Goal: Task Accomplishment & Management: Complete application form

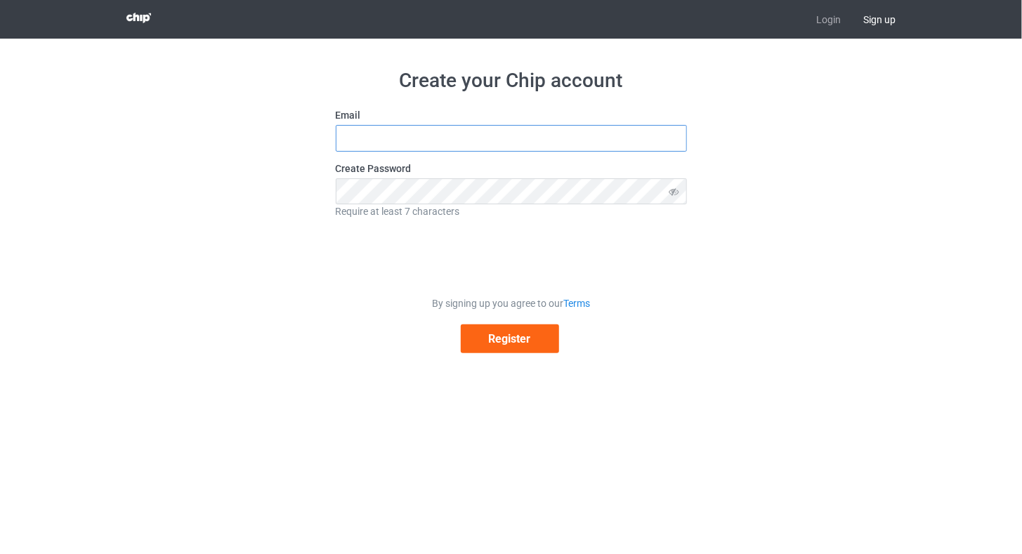
click at [469, 141] on input "text" at bounding box center [511, 138] width 351 height 27
type input "[EMAIL_ADDRESS][DOMAIN_NAME]"
click at [478, 326] on button "Register" at bounding box center [510, 339] width 98 height 29
click at [872, 22] on span "Sign up" at bounding box center [879, 19] width 55 height 39
click at [515, 135] on input "text" at bounding box center [511, 138] width 351 height 27
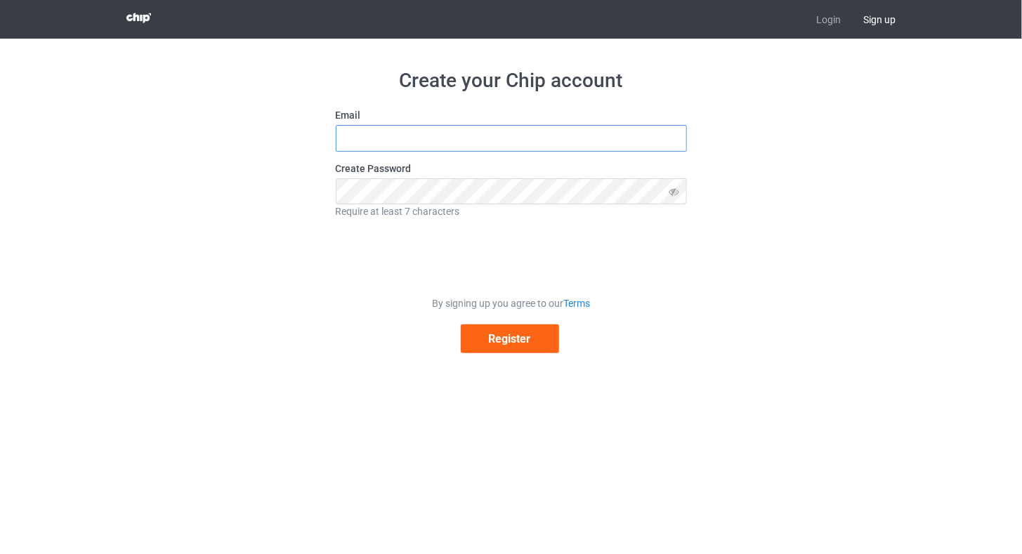
type input "nam2k6qpc@gmail.com"
click at [504, 344] on button "Register" at bounding box center [510, 339] width 98 height 29
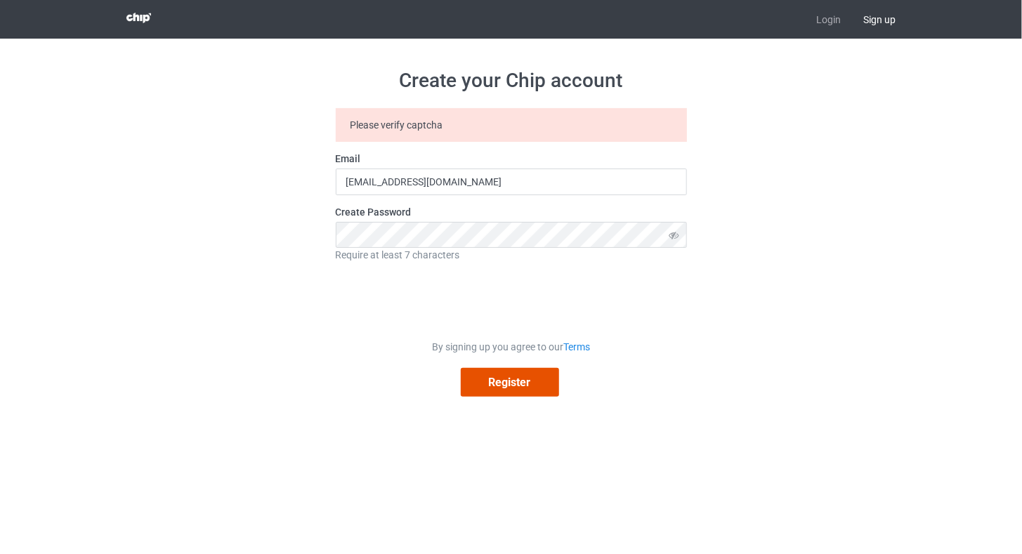
click at [484, 383] on button "Register" at bounding box center [510, 382] width 98 height 29
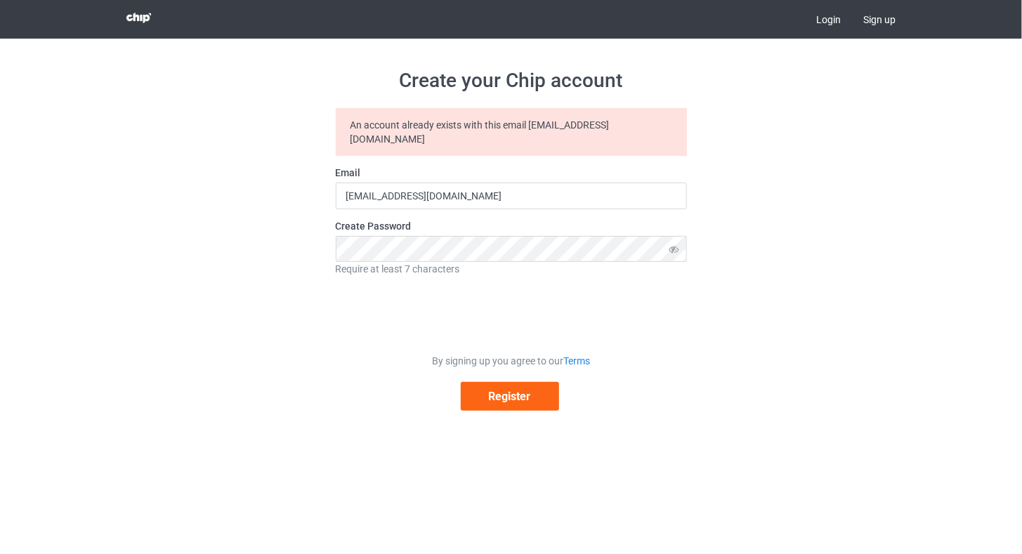
click at [830, 15] on link "Login" at bounding box center [828, 19] width 47 height 39
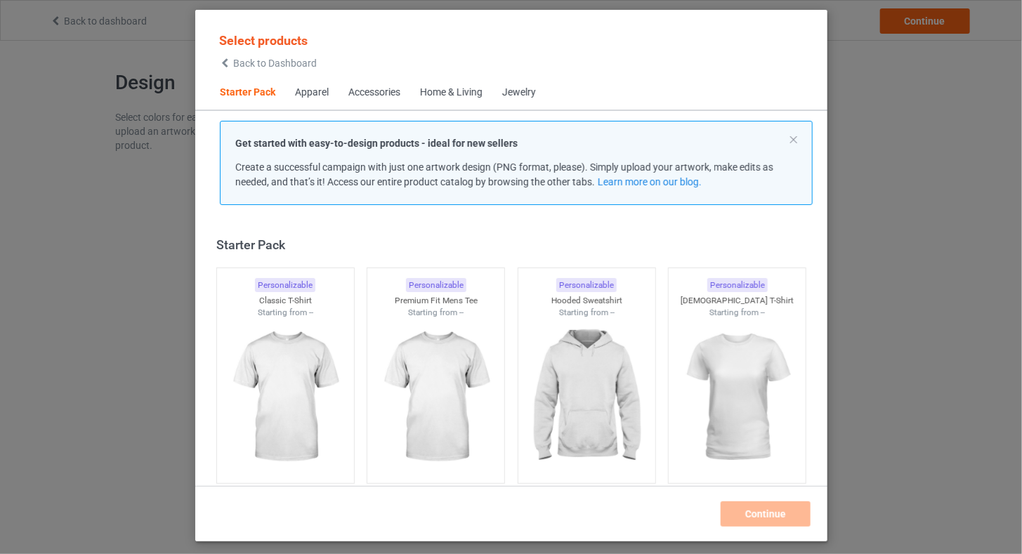
scroll to position [18, 0]
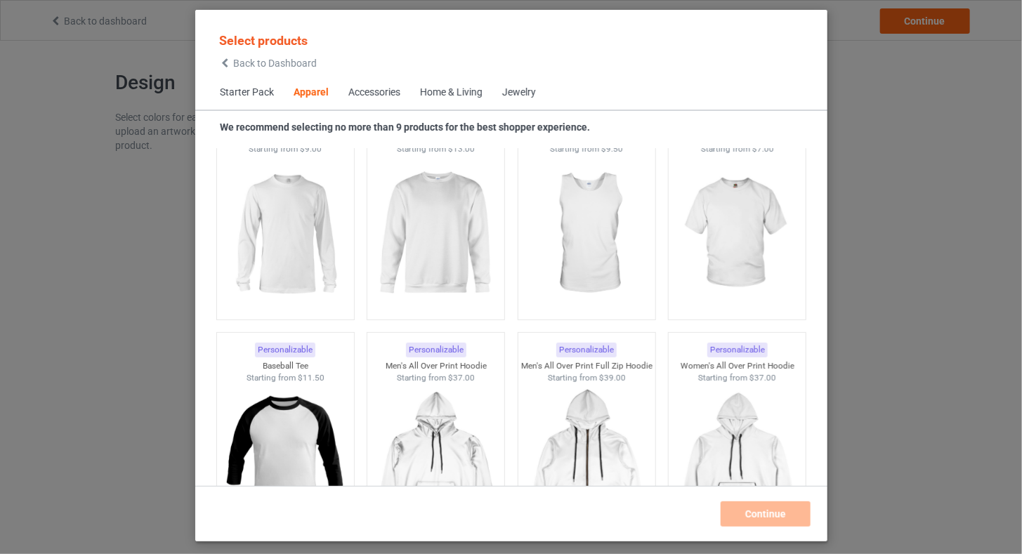
scroll to position [1423, 0]
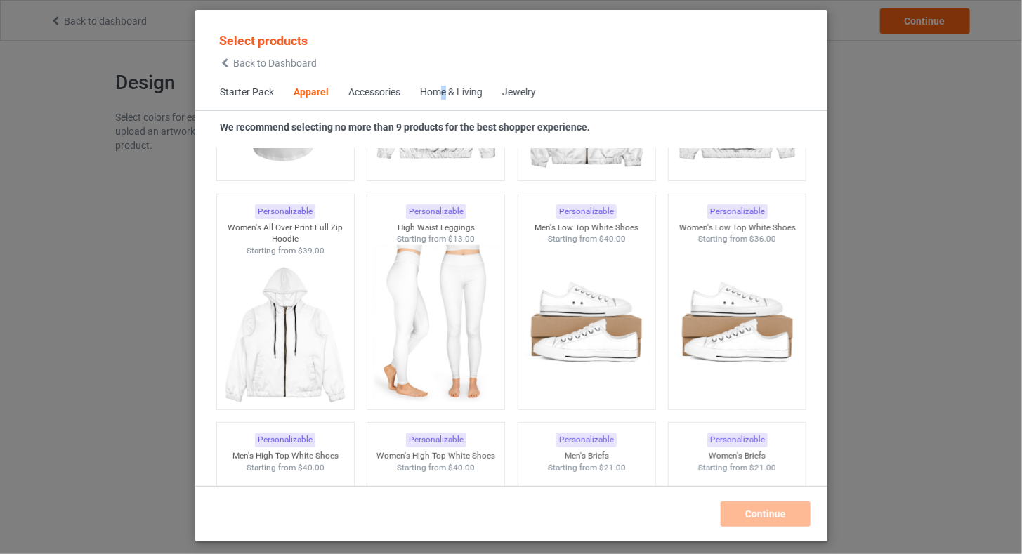
click at [445, 95] on div "Home & Living" at bounding box center [451, 93] width 63 height 14
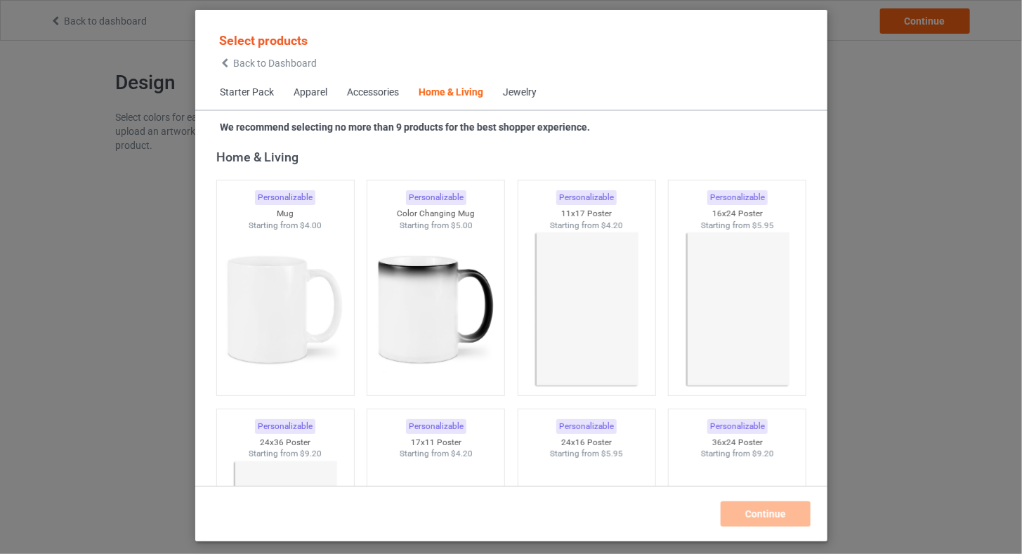
drag, startPoint x: 445, startPoint y: 95, endPoint x: 609, endPoint y: 84, distance: 164.8
click at [609, 84] on div "Starter Pack Apparel Accessories Home & Living Jewelry" at bounding box center [511, 93] width 632 height 34
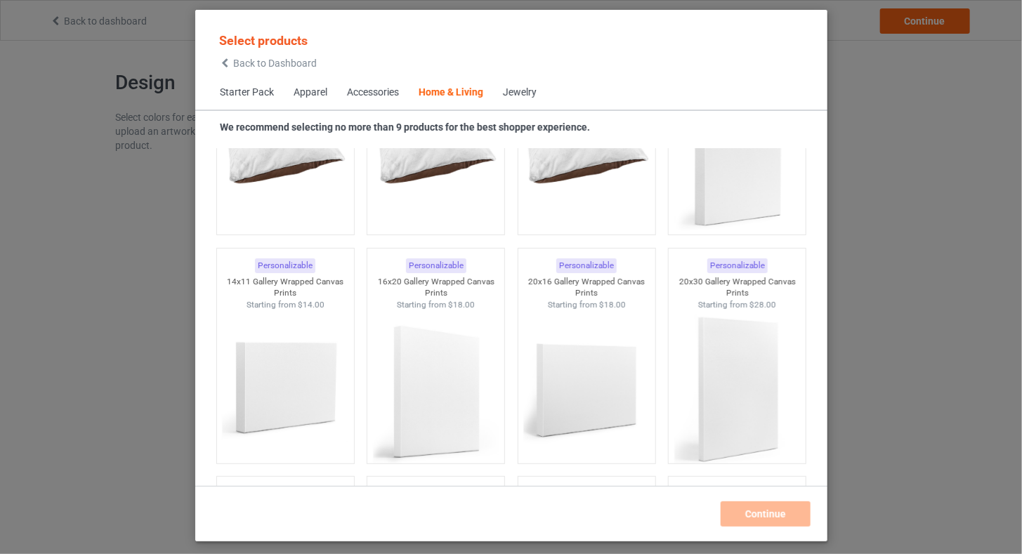
scroll to position [9427, 0]
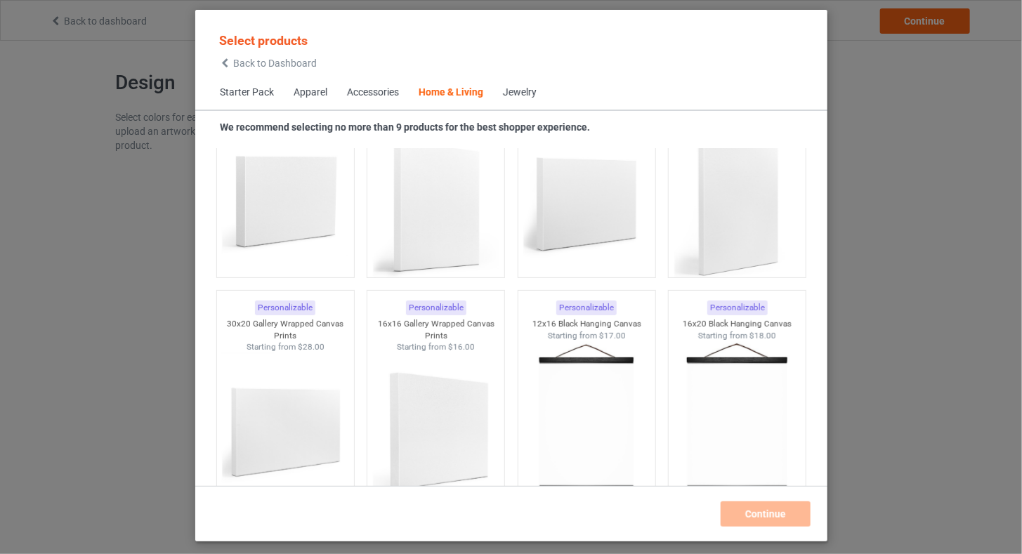
click at [533, 94] on div "Jewelry" at bounding box center [520, 93] width 34 height 14
click at [523, 93] on div "Jewelry" at bounding box center [520, 93] width 34 height 14
click at [346, 97] on span "Accessories" at bounding box center [373, 93] width 72 height 34
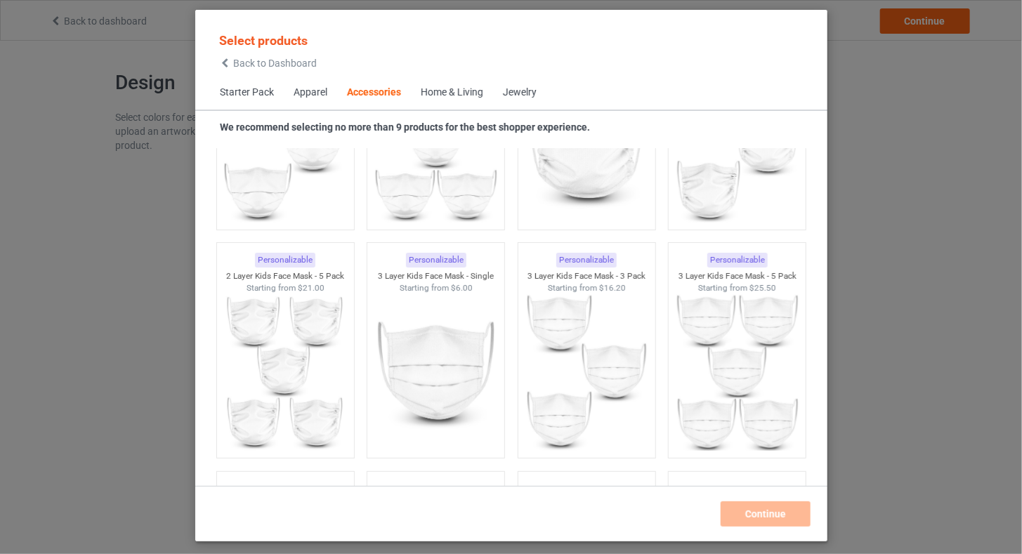
scroll to position [3720, 0]
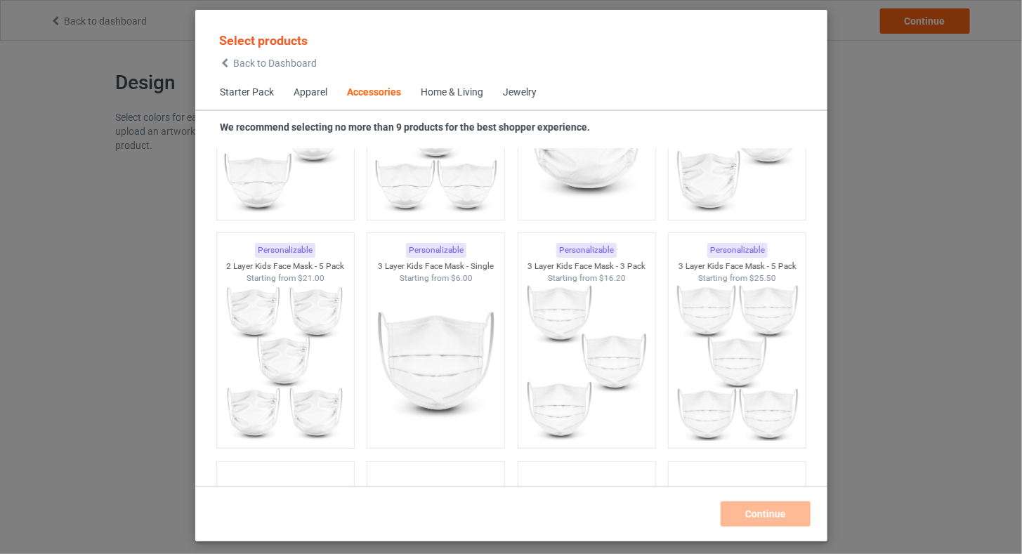
click at [311, 77] on span "Apparel" at bounding box center [310, 93] width 53 height 34
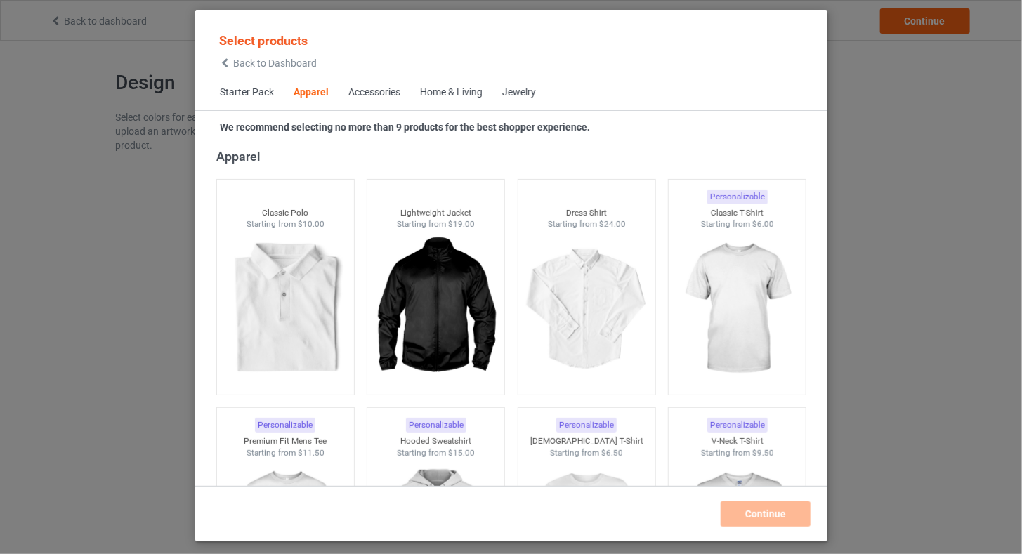
click at [271, 105] on span "Starter Pack" at bounding box center [247, 93] width 74 height 34
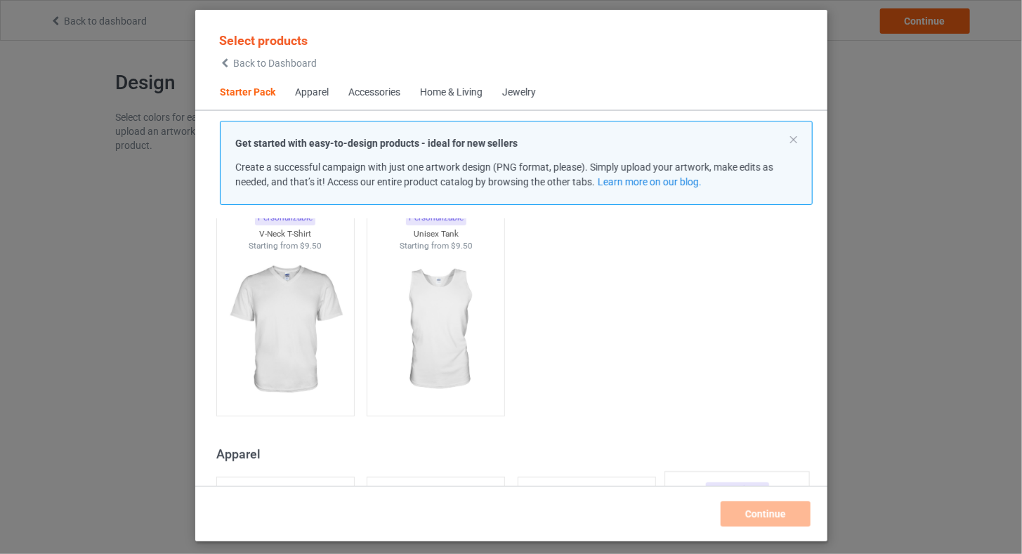
scroll to position [650, 0]
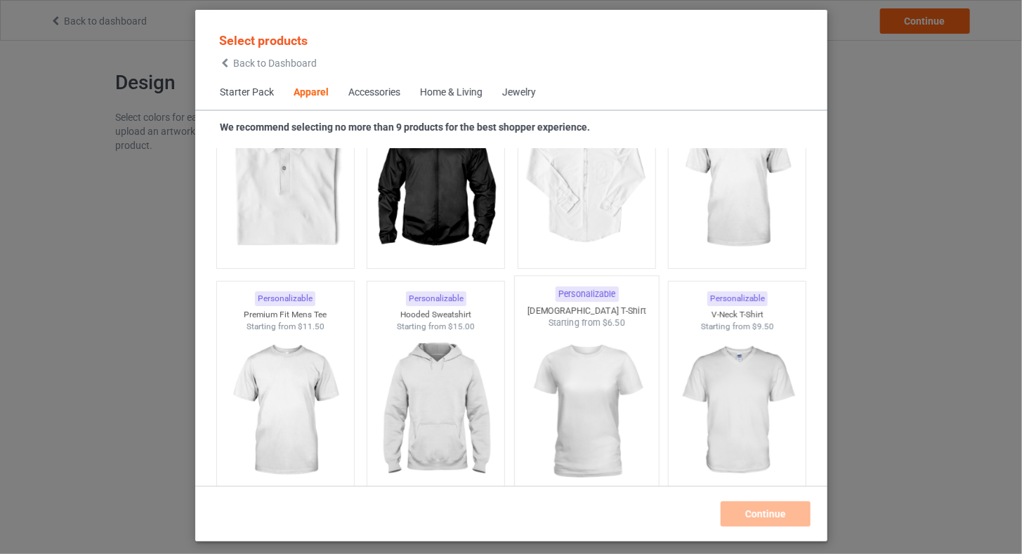
click at [572, 404] on img at bounding box center [587, 412] width 132 height 165
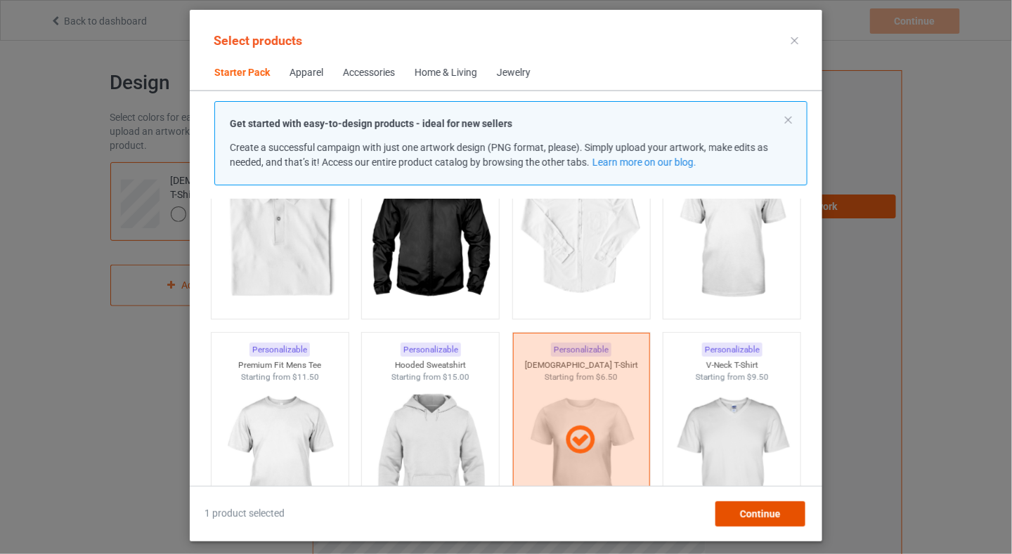
click at [760, 517] on span "Continue" at bounding box center [760, 514] width 41 height 11
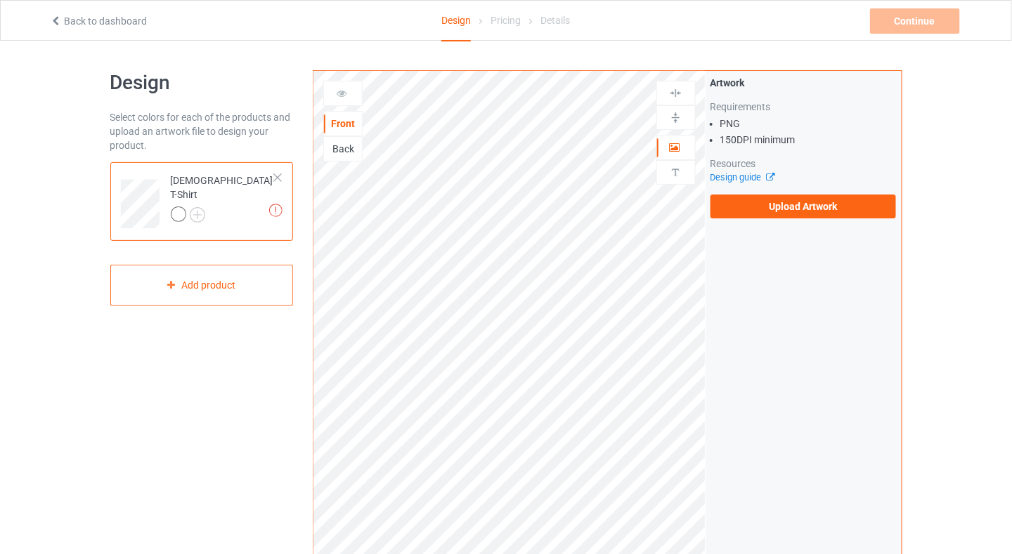
click at [279, 179] on div at bounding box center [278, 178] width 10 height 10
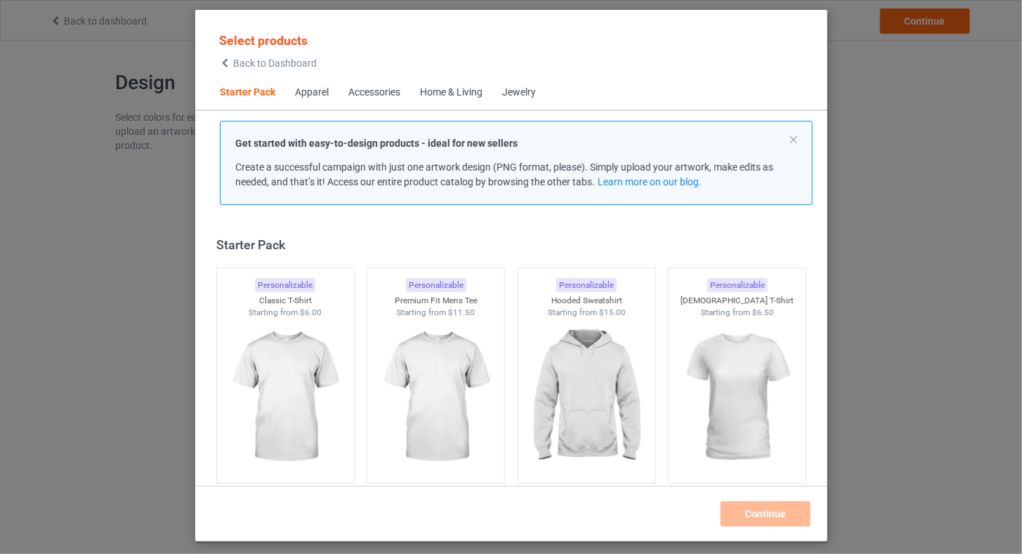
scroll to position [18, 0]
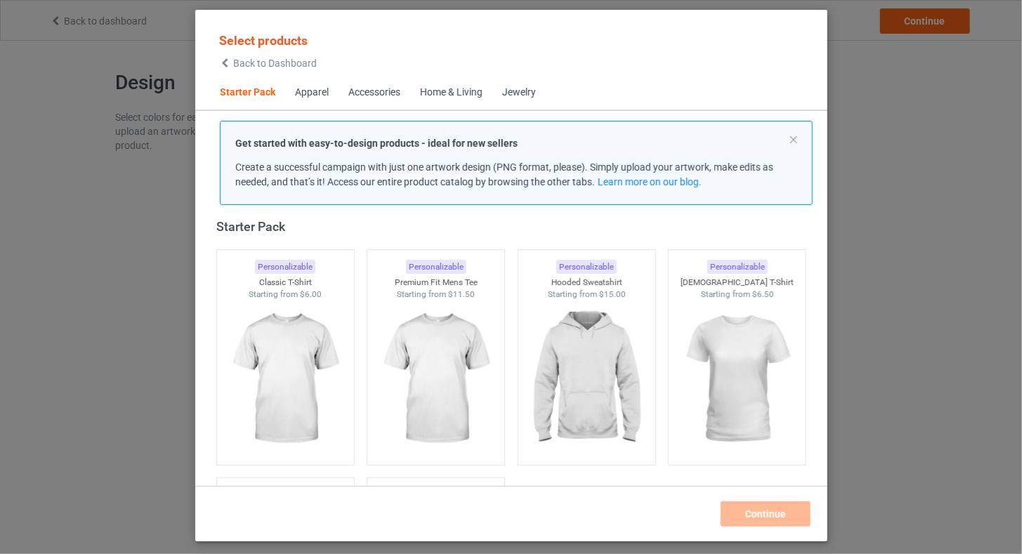
click at [438, 100] on span "Home & Living" at bounding box center [451, 93] width 82 height 34
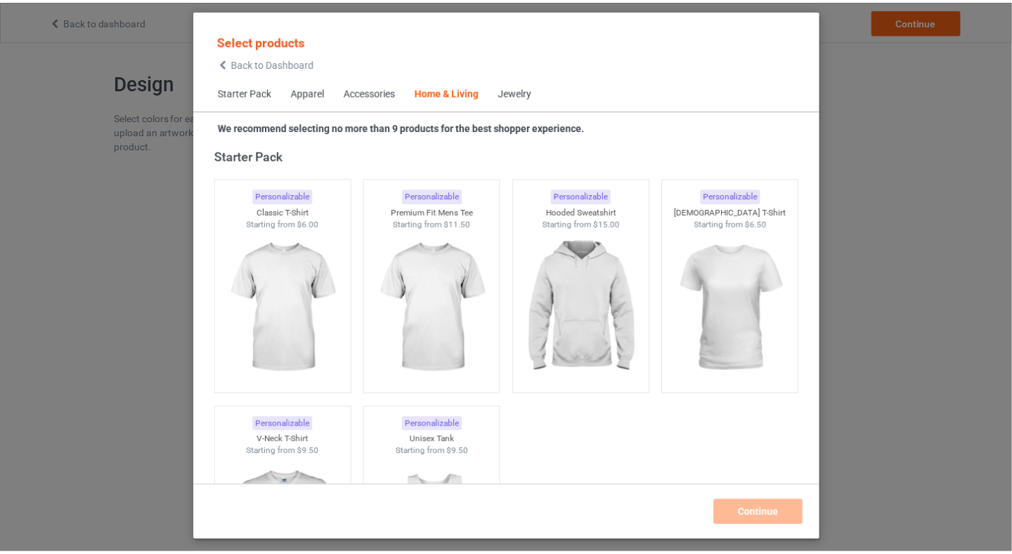
scroll to position [6337, 0]
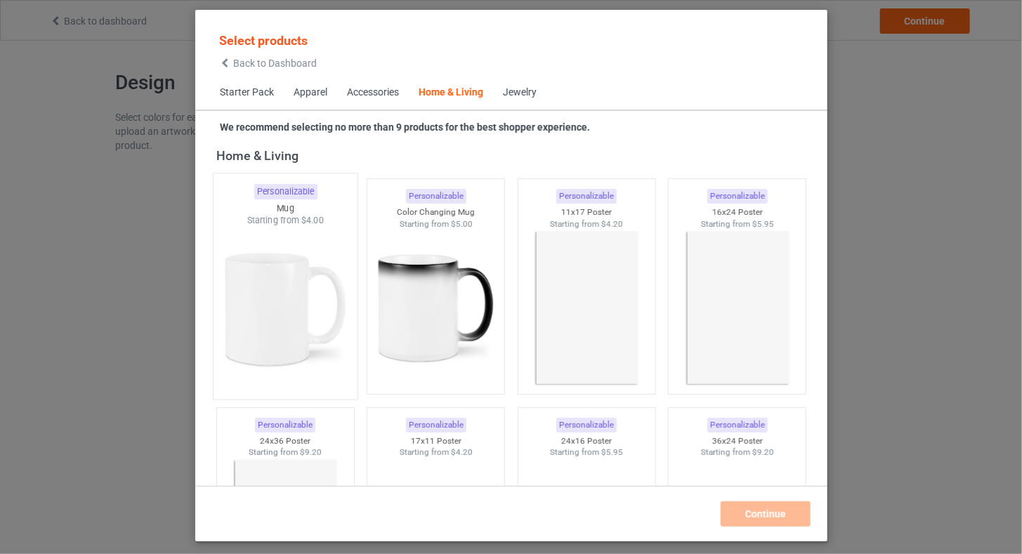
click at [266, 335] on img at bounding box center [285, 309] width 132 height 165
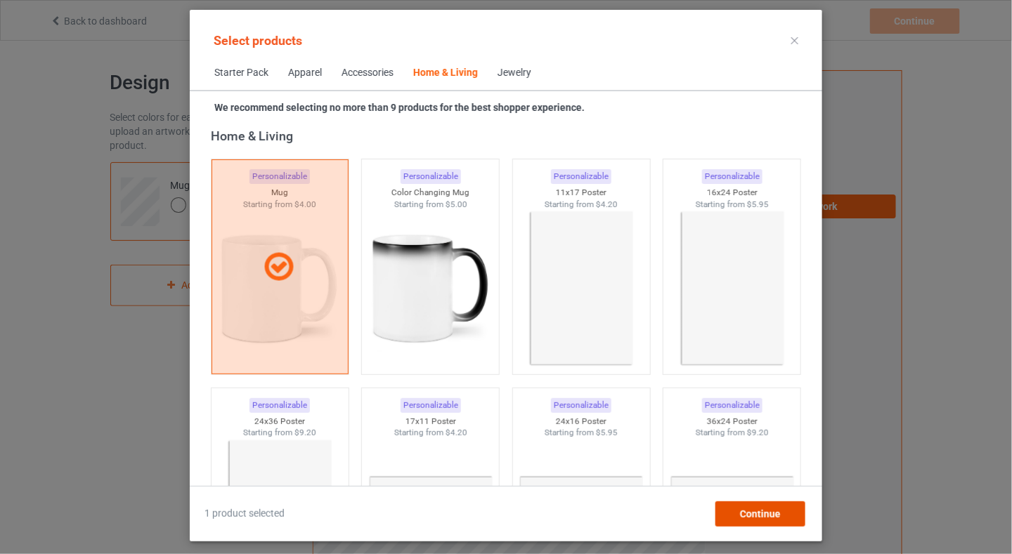
click at [764, 520] on div "Continue" at bounding box center [760, 514] width 90 height 25
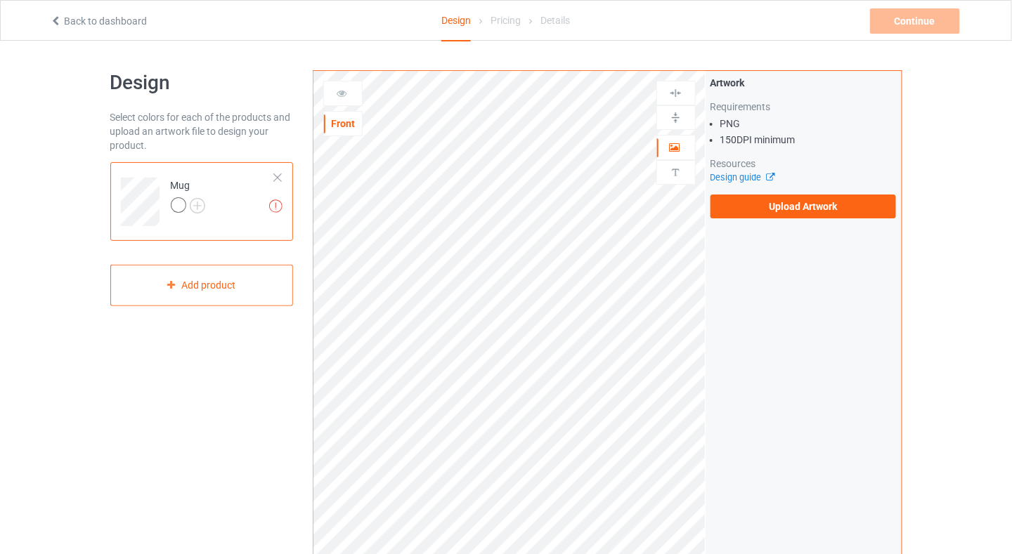
click at [64, 22] on link "Back to dashboard" at bounding box center [98, 20] width 97 height 11
